Goal: Information Seeking & Learning: Learn about a topic

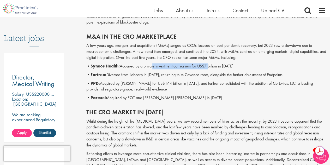
drag, startPoint x: 155, startPoint y: 66, endPoint x: 225, endPoint y: 66, distance: 70.0
click at [219, 66] on p "• Syneos Health: Acquired by a private investment consortium for US$7 billion i…" at bounding box center [206, 66] width 240 height 6
click at [228, 66] on p "• Syneos Health: Acquired by a private investment consortium for US$7 billion i…" at bounding box center [206, 66] width 240 height 6
click at [159, 63] on p "• Syneos Health: Acquired by a private investment consortium for US$7 billion i…" at bounding box center [206, 66] width 240 height 6
drag, startPoint x: 145, startPoint y: 67, endPoint x: 190, endPoint y: 66, distance: 44.9
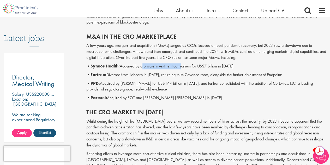
click at [190, 66] on p "• Syneos Health: Acquired by a private investment consortium for US$7 billion i…" at bounding box center [206, 66] width 240 height 6
click at [229, 66] on p "• Syneos Health: Acquired by a private investment consortium for US$7 billion i…" at bounding box center [206, 66] width 240 height 6
drag, startPoint x: 230, startPoint y: 67, endPoint x: 198, endPoint y: 66, distance: 32.1
click at [198, 66] on p "• Syneos Health: Acquired by a private investment consortium for US$7 billion i…" at bounding box center [206, 66] width 240 height 6
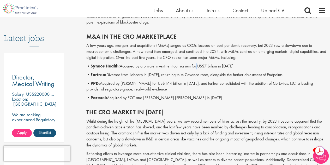
click at [198, 66] on p "• Syneos Health: Acquired by a private investment consortium for US$7 billion i…" at bounding box center [206, 66] width 240 height 6
click at [142, 75] on p "• Fortrea: Divested from Labcorp in [DATE], returning to its Covance roots, alo…" at bounding box center [206, 75] width 240 height 6
drag, startPoint x: 123, startPoint y: 76, endPoint x: 150, endPoint y: 75, distance: 26.9
click at [150, 75] on p "• Fortrea: Divested from Labcorp in [DATE], returning to its Covance roots, alo…" at bounding box center [206, 75] width 240 height 6
click at [181, 76] on p "• Fortrea: Divested from Labcorp in [DATE], returning to its Covance roots, alo…" at bounding box center [206, 75] width 240 height 6
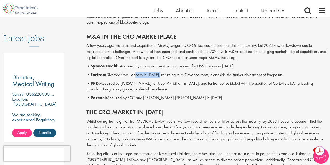
drag, startPoint x: 134, startPoint y: 74, endPoint x: 161, endPoint y: 74, distance: 27.2
click at [161, 74] on p "• Fortrea: Divested from Labcorp in [DATE], returning to its Covance roots, alo…" at bounding box center [206, 75] width 240 height 6
click at [192, 74] on p "• Fortrea: Divested from Labcorp in [DATE], returning to its Covance roots, alo…" at bounding box center [206, 75] width 240 height 6
drag, startPoint x: 211, startPoint y: 75, endPoint x: 151, endPoint y: 75, distance: 59.8
click at [151, 75] on p "• Fortrea: Divested from Labcorp in [DATE], returning to its Covance roots, alo…" at bounding box center [206, 75] width 240 height 6
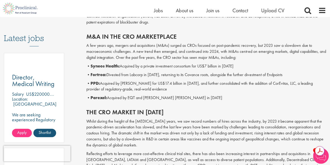
click at [134, 75] on p "• Fortrea: Divested from Labcorp in [DATE], returning to its Covance roots, alo…" at bounding box center [206, 75] width 240 height 6
click at [205, 74] on p "• Fortrea: Divested from Labcorp in [DATE], returning to its Covance roots, alo…" at bounding box center [206, 75] width 240 height 6
click at [224, 75] on p "• Fortrea: Divested from Labcorp in [DATE], returning to its Covance roots, alo…" at bounding box center [206, 75] width 240 height 6
drag, startPoint x: 230, startPoint y: 75, endPoint x: 204, endPoint y: 75, distance: 26.1
click at [204, 75] on p "• Fortrea: Divested from Labcorp in [DATE], returning to its Covance roots, alo…" at bounding box center [206, 75] width 240 height 6
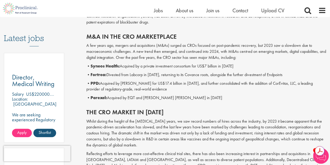
click at [243, 78] on div "M&A in the CRO marketplace A few years ago, mergers and acquisitions (M&As) sur…" at bounding box center [207, 65] width 248 height 75
drag, startPoint x: 268, startPoint y: 74, endPoint x: 239, endPoint y: 74, distance: 28.7
click at [239, 74] on p "• Fortrea: Divested from Labcorp in [DATE], returning to its Covance roots, alo…" at bounding box center [206, 75] width 240 height 6
drag, startPoint x: 138, startPoint y: 83, endPoint x: 183, endPoint y: 83, distance: 44.9
click at [183, 83] on p "• PPD: Acquired by [PERSON_NAME] for US$17.4 billion in [DATE], and further con…" at bounding box center [206, 86] width 240 height 12
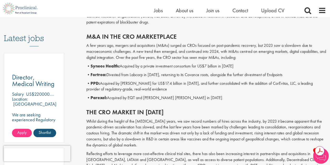
click at [245, 92] on p "• PPD: Acquired by [PERSON_NAME] for US$17.4 billion in [DATE], and further con…" at bounding box center [206, 86] width 240 height 12
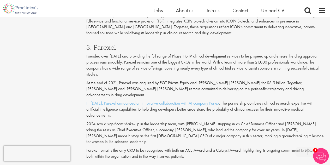
scroll to position [627, 0]
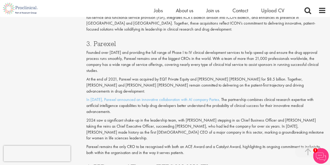
click at [141, 50] on p "Founded over [DATE] and providing the full range of Phase I to IV clinical deve…" at bounding box center [206, 62] width 240 height 24
drag, startPoint x: 141, startPoint y: 45, endPoint x: 188, endPoint y: 48, distance: 46.8
click at [145, 50] on p "Founded over [DATE] and providing the full range of Phase I to IV clinical deve…" at bounding box center [206, 62] width 240 height 24
click at [195, 50] on p "Founded over [DATE] and providing the full range of Phase I to IV clinical deve…" at bounding box center [206, 62] width 240 height 24
click at [209, 50] on p "Founded over [DATE] and providing the full range of Phase I to IV clinical deve…" at bounding box center [206, 62] width 240 height 24
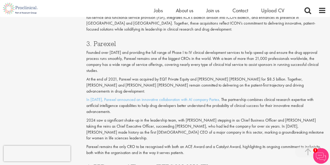
click at [202, 50] on p "Founded over [DATE] and providing the full range of Phase I to IV clinical deve…" at bounding box center [206, 62] width 240 height 24
click at [243, 50] on p "Founded over [DATE] and providing the full range of Phase I to IV clinical deve…" at bounding box center [206, 62] width 240 height 24
click at [246, 52] on p "Founded over [DATE] and providing the full range of Phase I to IV clinical deve…" at bounding box center [206, 62] width 240 height 24
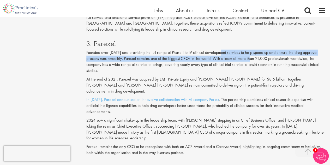
drag, startPoint x: 253, startPoint y: 52, endPoint x: 220, endPoint y: 49, distance: 32.5
click at [220, 50] on p "Founded over [DATE] and providing the full range of Phase I to IV clinical deve…" at bounding box center [206, 62] width 240 height 24
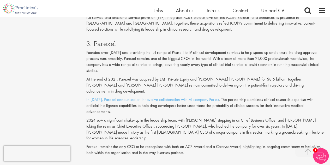
click at [264, 57] on p "Founded over [DATE] and providing the full range of Phase I to IV clinical deve…" at bounding box center [206, 62] width 240 height 24
drag, startPoint x: 140, startPoint y: 48, endPoint x: 169, endPoint y: 49, distance: 28.8
click at [169, 50] on p "Founded over [DATE] and providing the full range of Phase I to IV clinical deve…" at bounding box center [206, 62] width 240 height 24
click at [156, 56] on p "Founded over [DATE] and providing the full range of Phase I to IV clinical deve…" at bounding box center [206, 62] width 240 height 24
drag, startPoint x: 164, startPoint y: 54, endPoint x: 158, endPoint y: 53, distance: 6.1
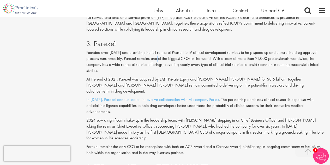
click at [158, 53] on p "Founded over [DATE] and providing the full range of Phase I to IV clinical deve…" at bounding box center [206, 62] width 240 height 24
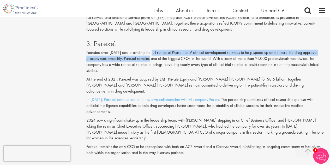
click at [153, 50] on p "Founded over [DATE] and providing the full range of Phase I to IV clinical deve…" at bounding box center [206, 62] width 240 height 24
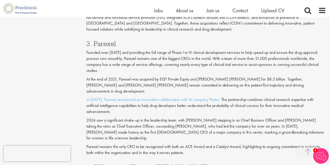
click at [162, 56] on p "Founded over [DATE] and providing the full range of Phase I to IV clinical deve…" at bounding box center [206, 62] width 240 height 24
drag, startPoint x: 173, startPoint y: 53, endPoint x: 149, endPoint y: 50, distance: 24.4
click at [149, 50] on p "Founded over [DATE] and providing the full range of Phase I to IV clinical deve…" at bounding box center [206, 62] width 240 height 24
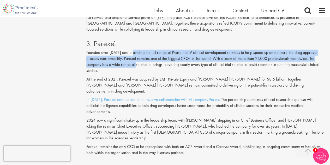
drag, startPoint x: 133, startPoint y: 59, endPoint x: 133, endPoint y: 47, distance: 11.5
click at [133, 50] on p "Founded over [DATE] and providing the full range of Phase I to IV clinical deve…" at bounding box center [206, 62] width 240 height 24
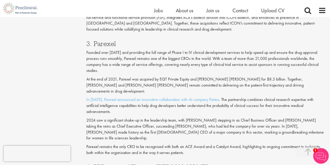
click at [162, 66] on p "Founded over [DATE] and providing the full range of Phase I to IV clinical deve…" at bounding box center [206, 62] width 240 height 24
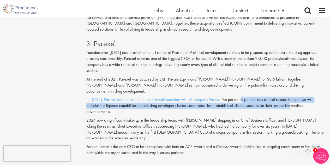
drag, startPoint x: 239, startPoint y: 87, endPoint x: 277, endPoint y: 92, distance: 38.4
click at [277, 97] on p "In [DATE], Parexel announced an innovative collaboration with AI company Partex…" at bounding box center [206, 106] width 240 height 18
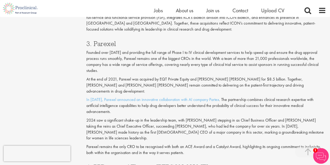
click at [204, 97] on div "3. Parexel Founded over [DATE] and providing the full range of Phase I to IV cl…" at bounding box center [207, 96] width 248 height 123
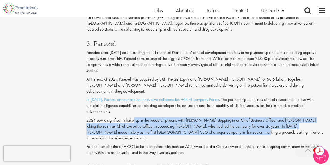
drag, startPoint x: 134, startPoint y: 102, endPoint x: 199, endPoint y: 112, distance: 65.6
click at [199, 117] on p "2024 saw a significant shake-up in the leadership team, with [PERSON_NAME] step…" at bounding box center [206, 129] width 240 height 24
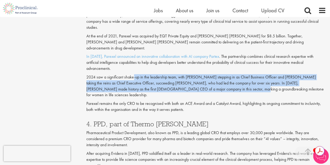
scroll to position [679, 0]
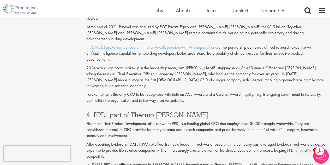
click at [194, 121] on p "Pharmaceutical Product Development, also known as PPD, is a leading global CRO …" at bounding box center [206, 130] width 240 height 18
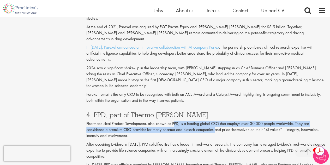
drag, startPoint x: 175, startPoint y: 101, endPoint x: 216, endPoint y: 104, distance: 41.1
click at [216, 121] on p "Pharmaceutical Product Development, also known as PPD, is a leading global CRO …" at bounding box center [206, 130] width 240 height 18
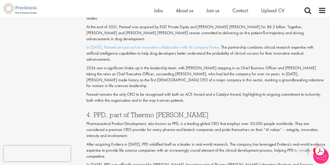
click at [218, 121] on p "Pharmaceutical Product Development, also known as PPD, is a leading global CRO …" at bounding box center [206, 130] width 240 height 18
click at [233, 121] on p "Pharmaceutical Product Development, also known as PPD, is a leading global CRO …" at bounding box center [206, 130] width 240 height 18
drag, startPoint x: 228, startPoint y: 106, endPoint x: 204, endPoint y: 101, distance: 24.5
click at [204, 121] on p "Pharmaceutical Product Development, also known as PPD, is a leading global CRO …" at bounding box center [206, 130] width 240 height 18
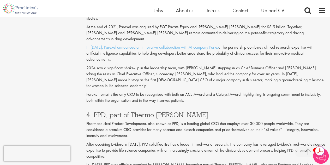
click at [191, 121] on p "Pharmaceutical Product Development, also known as PPD, is a leading global CRO …" at bounding box center [206, 130] width 240 height 18
drag, startPoint x: 133, startPoint y: 104, endPoint x: 159, endPoint y: 108, distance: 25.6
click at [159, 121] on p "Pharmaceutical Product Development, also known as PPD, is a leading global CRO …" at bounding box center [206, 130] width 240 height 18
click at [160, 116] on div "4. PPD, part of Thermo [PERSON_NAME] Pharmaceutical Product Development, also k…" at bounding box center [207, 166] width 248 height 121
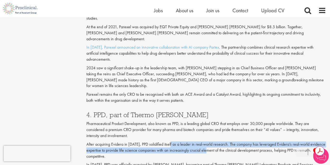
drag, startPoint x: 170, startPoint y: 121, endPoint x: 212, endPoint y: 126, distance: 42.1
click at [212, 141] on p "After acquiring Evidera in [DATE], PPD solidified itself as a leader in real-wo…" at bounding box center [206, 150] width 240 height 18
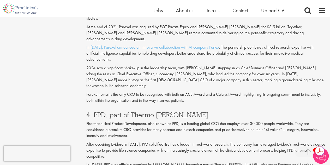
click at [236, 141] on p "After acquiring Evidera in [DATE], PPD solidified itself as a leader in real-wo…" at bounding box center [206, 150] width 240 height 18
drag, startPoint x: 216, startPoint y: 127, endPoint x: 201, endPoint y: 124, distance: 15.0
click at [201, 141] on p "After acquiring Evidera in [DATE], PPD solidified itself as a leader in real-wo…" at bounding box center [206, 150] width 240 height 18
drag, startPoint x: 161, startPoint y: 120, endPoint x: 180, endPoint y: 124, distance: 19.1
click at [180, 141] on p "After acquiring Evidera in [DATE], PPD solidified itself as a leader in real-wo…" at bounding box center [206, 150] width 240 height 18
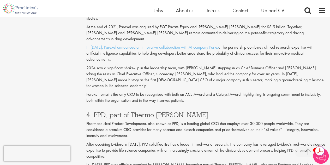
click at [170, 141] on p "After acquiring Evidera in [DATE], PPD solidified itself as a leader in real-wo…" at bounding box center [206, 150] width 240 height 18
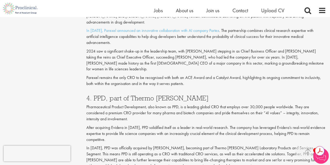
scroll to position [731, 0]
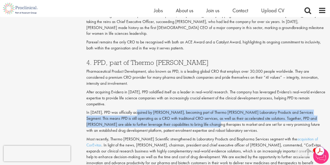
drag, startPoint x: 139, startPoint y: 89, endPoint x: 183, endPoint y: 98, distance: 44.6
click at [183, 109] on p "In [DATE], PPD was officially acquired by [PERSON_NAME], becoming part of Therm…" at bounding box center [206, 121] width 240 height 24
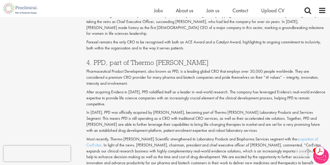
click at [155, 136] on p "Most recently, Thermo [PERSON_NAME] Scientific strengthened its Laboratory Prod…" at bounding box center [206, 154] width 240 height 36
drag, startPoint x: 134, startPoint y: 115, endPoint x: 177, endPoint y: 117, distance: 42.6
click at [177, 136] on p "Most recently, Thermo [PERSON_NAME] Scientific strengthened its Laboratory Prod…" at bounding box center [206, 154] width 240 height 36
click at [180, 136] on p "Most recently, Thermo [PERSON_NAME] Scientific strengthened its Laboratory Prod…" at bounding box center [206, 154] width 240 height 36
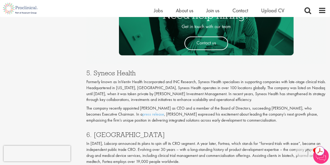
scroll to position [914, 0]
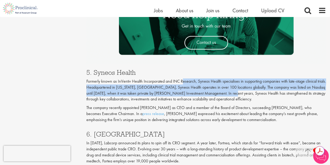
drag, startPoint x: 182, startPoint y: 49, endPoint x: 224, endPoint y: 64, distance: 44.3
click at [224, 78] on p "Formerly known as InVentiv Health Incorporated and INC Research, Syneos Health …" at bounding box center [206, 90] width 240 height 24
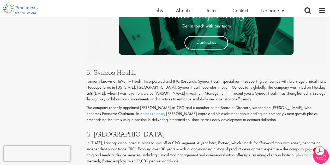
click at [238, 75] on div "5. Syneos Health Formerly known as InVentiv Health Incorporated and INC Researc…" at bounding box center [207, 95] width 248 height 62
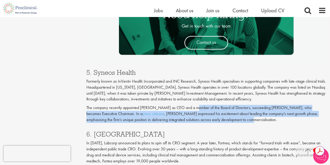
drag, startPoint x: 193, startPoint y: 79, endPoint x: 229, endPoint y: 89, distance: 37.8
click at [229, 105] on p "The company recently appointed [PERSON_NAME] as CEO and a member of the Board o…" at bounding box center [206, 114] width 240 height 18
click at [188, 95] on div "5. Syneos Health Formerly known as InVentiv Health Incorporated and INC Researc…" at bounding box center [207, 95] width 248 height 62
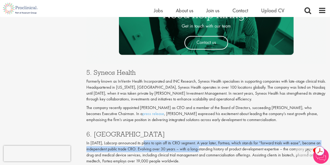
drag, startPoint x: 144, startPoint y: 114, endPoint x: 202, endPoint y: 120, distance: 58.6
click at [202, 140] on p "In [DATE], Labcorp announced its plans to spin off its CRO segment. A year late…" at bounding box center [206, 152] width 240 height 24
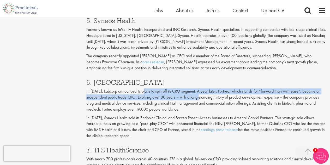
scroll to position [966, 0]
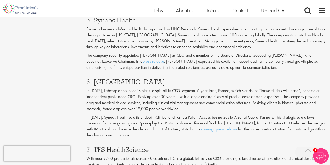
click at [226, 88] on p "In [DATE], Labcorp announced its plans to spin off its CRO segment. A year late…" at bounding box center [206, 100] width 240 height 24
drag, startPoint x: 239, startPoint y: 68, endPoint x: 205, endPoint y: 68, distance: 33.7
click at [205, 88] on p "In [DATE], Labcorp announced its plans to spin off its CRO segment. A year late…" at bounding box center [206, 100] width 240 height 24
click at [251, 88] on p "In [DATE], Labcorp announced its plans to spin off its CRO segment. A year late…" at bounding box center [206, 100] width 240 height 24
drag, startPoint x: 275, startPoint y: 69, endPoint x: 230, endPoint y: 69, distance: 44.7
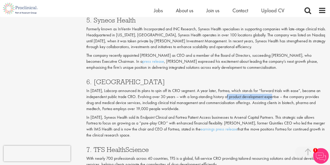
click at [230, 88] on p "In [DATE], Labcorp announced its plans to spin off its CRO segment. A year late…" at bounding box center [206, 100] width 240 height 24
